Goal: Transaction & Acquisition: Purchase product/service

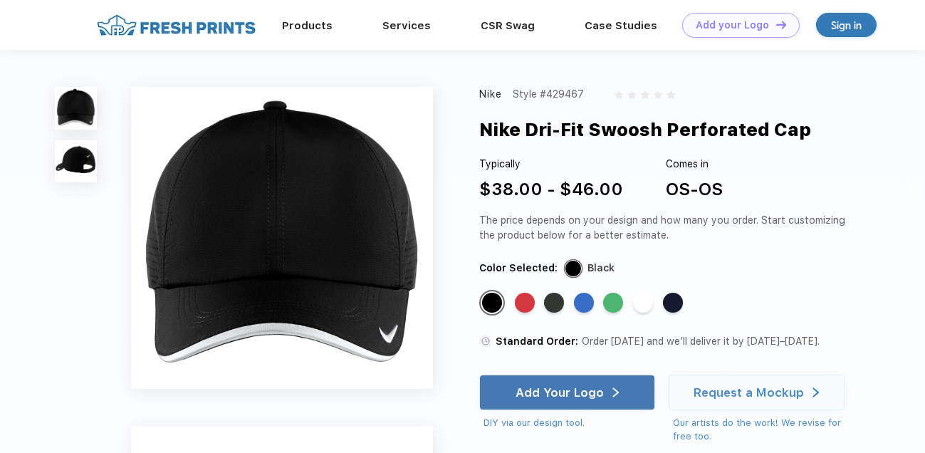
click at [90, 172] on img at bounding box center [76, 161] width 43 height 43
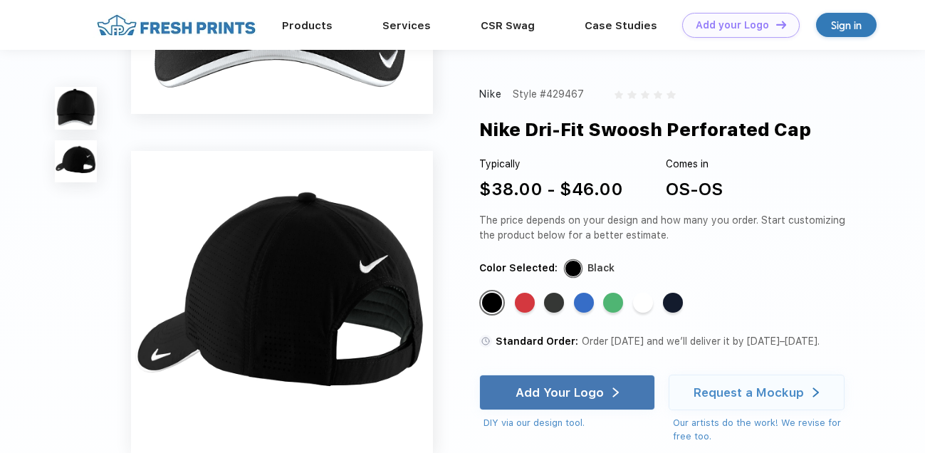
scroll to position [279, 0]
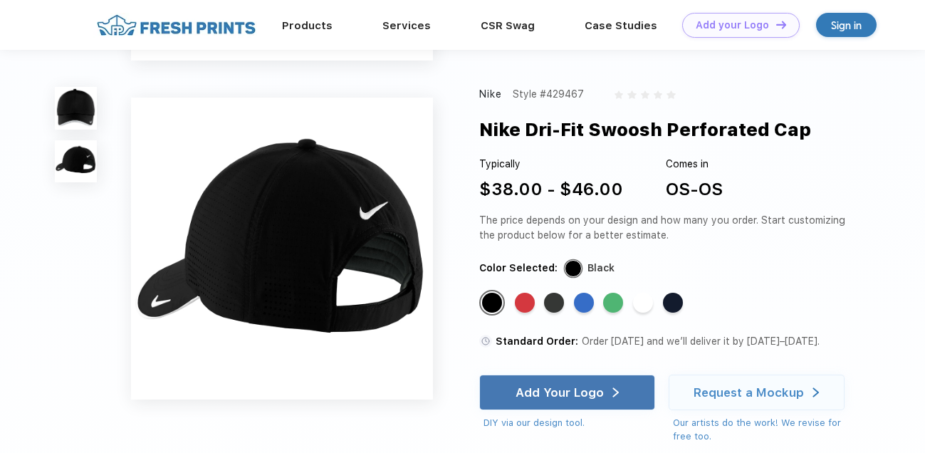
click at [243, 268] on img at bounding box center [282, 249] width 302 height 302
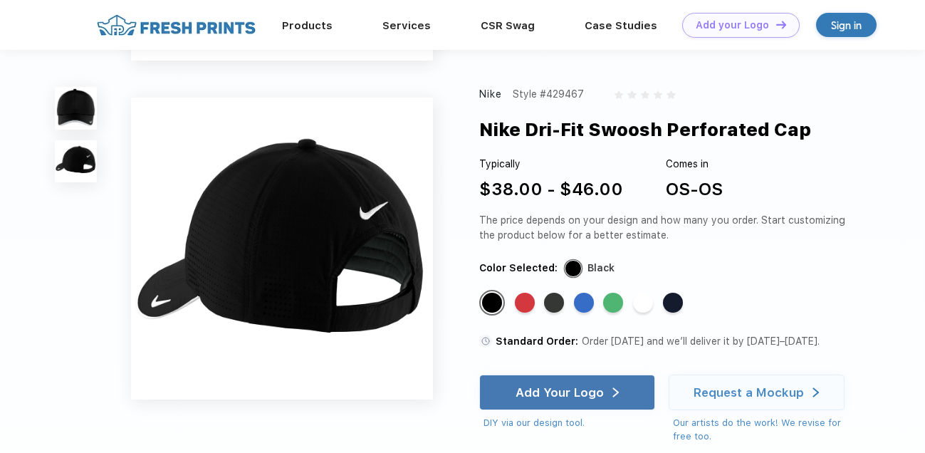
click at [243, 268] on img at bounding box center [282, 249] width 302 height 302
click at [93, 106] on img at bounding box center [76, 108] width 43 height 43
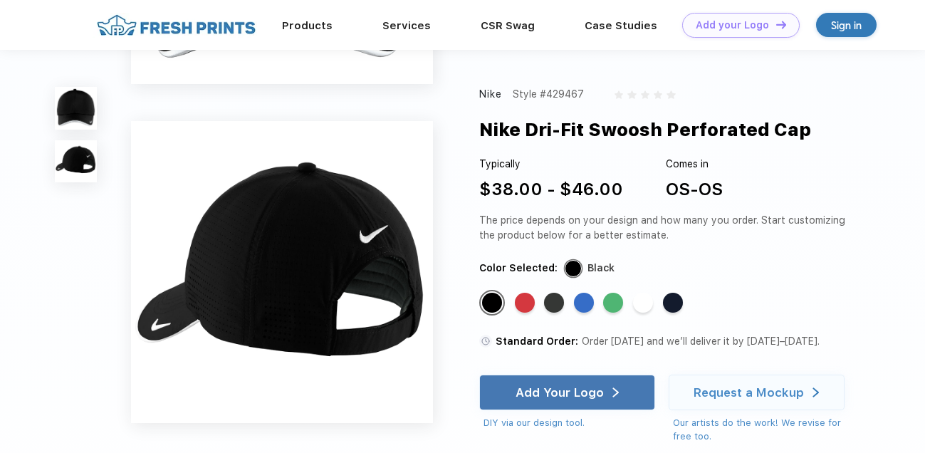
scroll to position [256, 0]
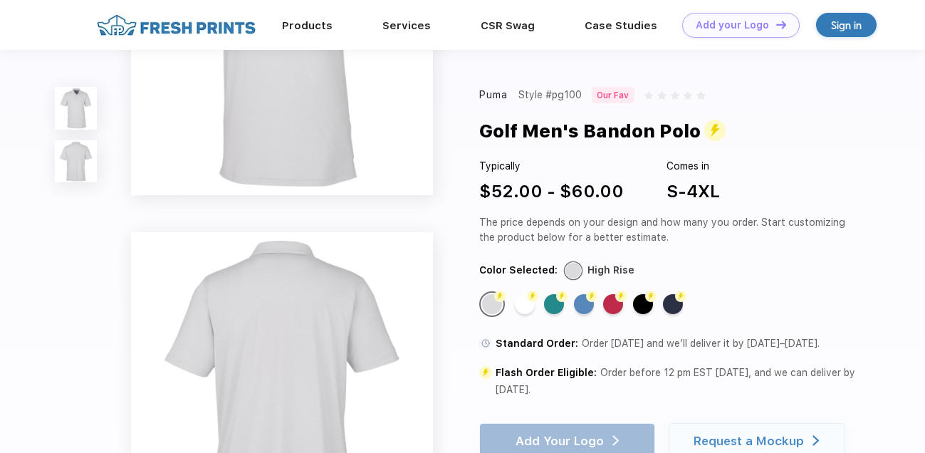
scroll to position [139, 0]
